Goal: Transaction & Acquisition: Purchase product/service

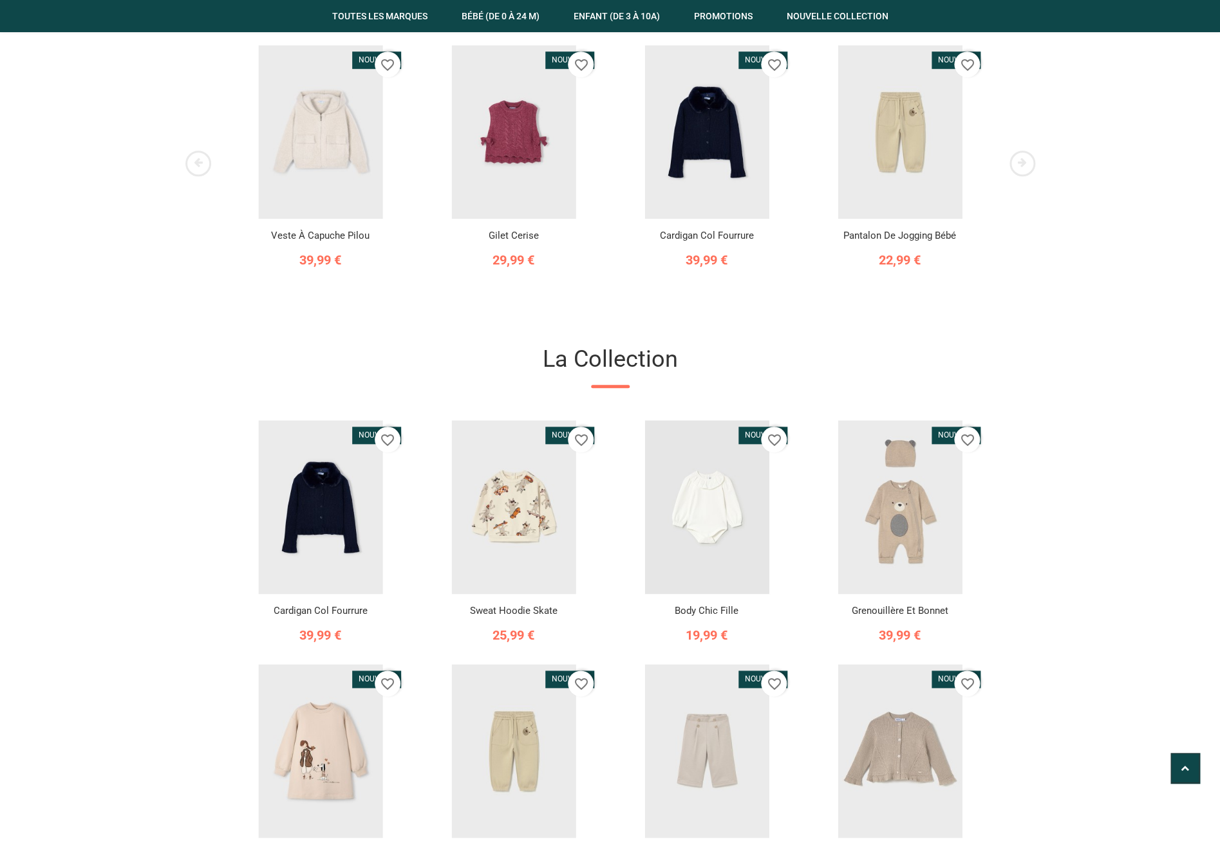
scroll to position [209, 0]
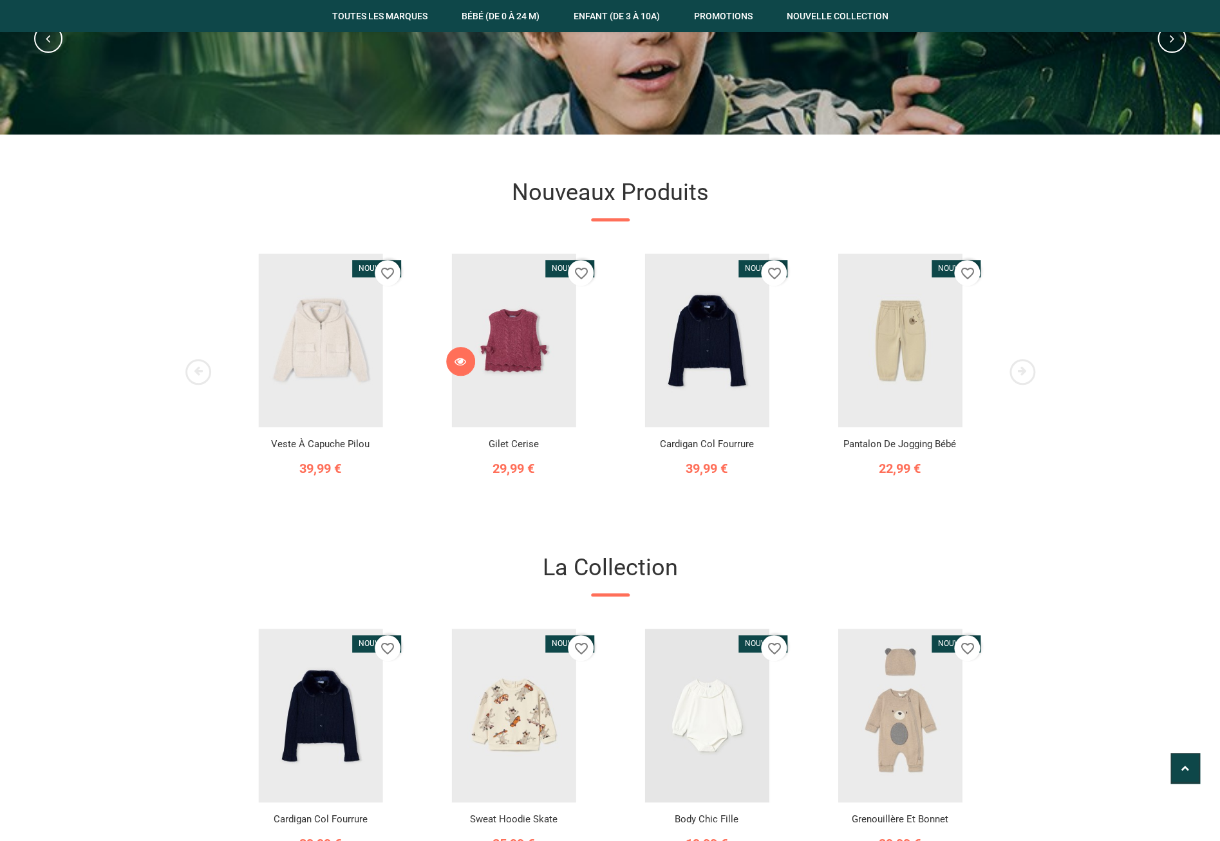
click at [461, 368] on icon at bounding box center [460, 362] width 12 height 12
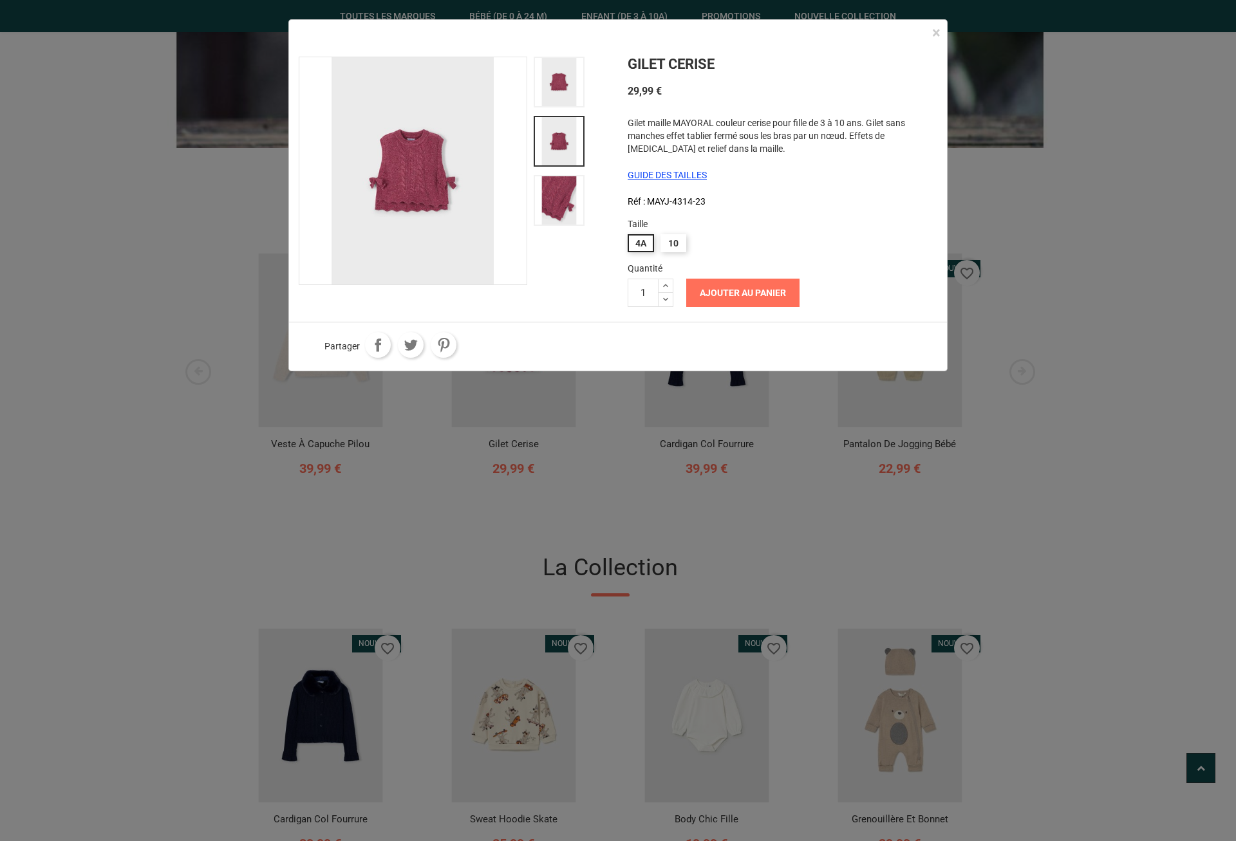
click at [751, 293] on button "Ajouter au panier" at bounding box center [742, 293] width 113 height 28
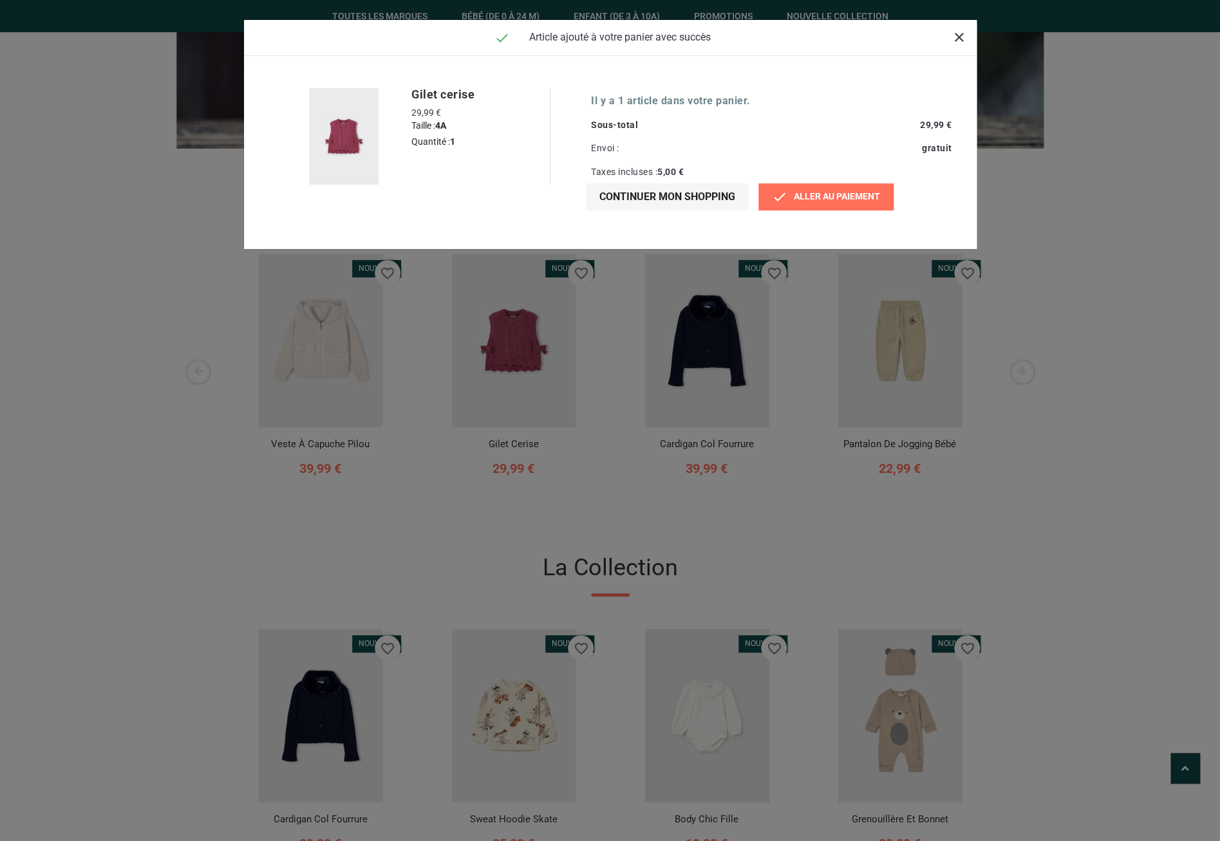
click at [869, 201] on link " Aller au paiement" at bounding box center [825, 196] width 135 height 27
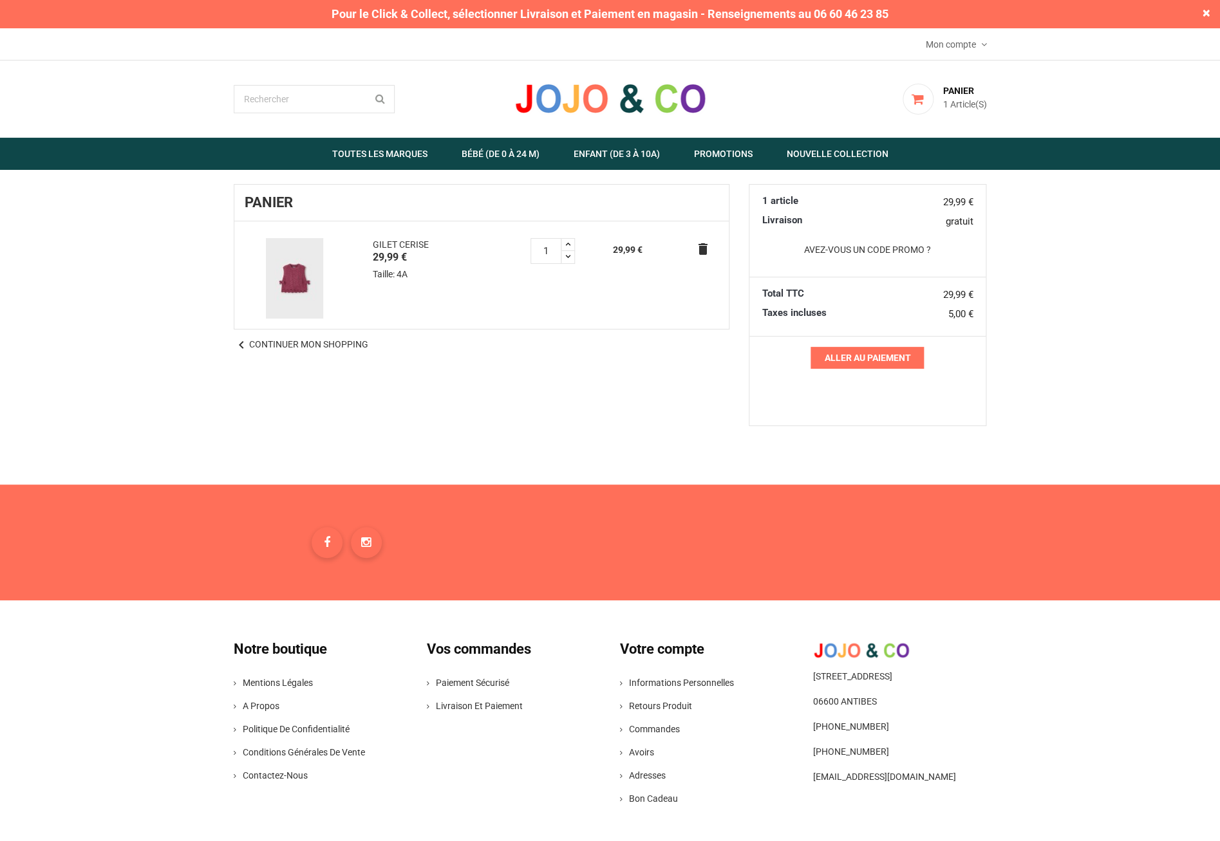
click at [882, 357] on link "Aller au paiement" at bounding box center [866, 358] width 113 height 22
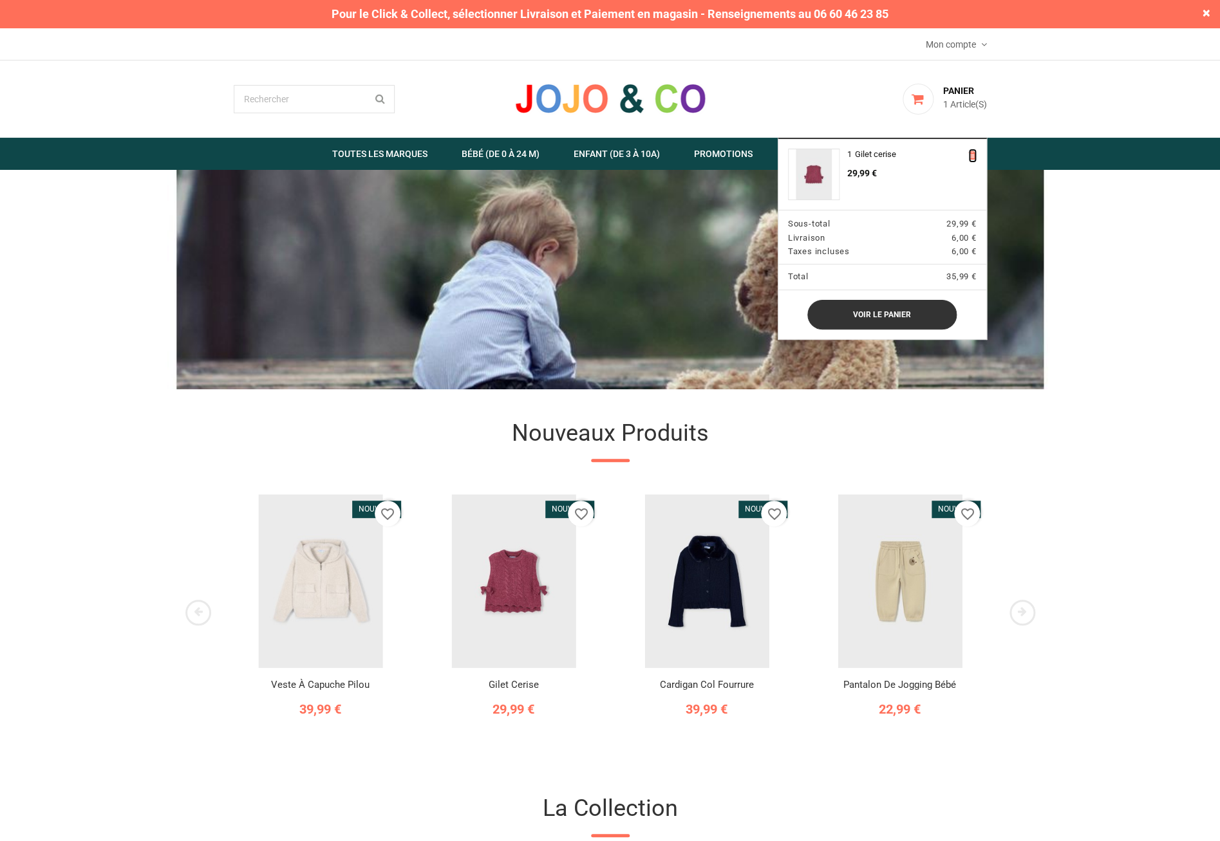
click at [971, 156] on icon at bounding box center [972, 156] width 8 height 10
